Goal: Task Accomplishment & Management: Manage account settings

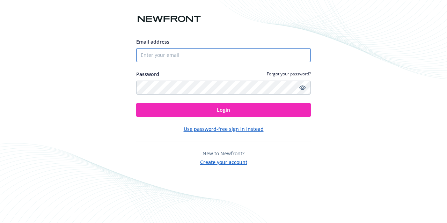
click at [166, 57] on input "Email address" at bounding box center [223, 55] width 175 height 14
